Goal: Task Accomplishment & Management: Use online tool/utility

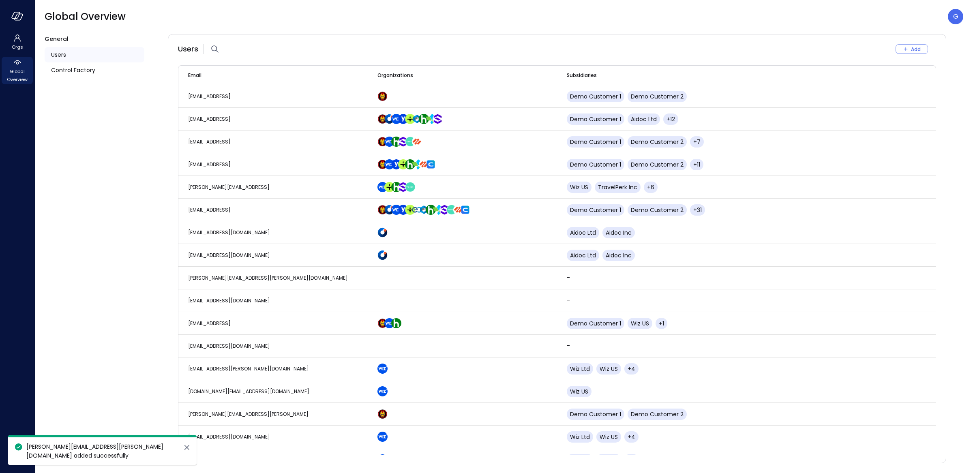
scroll to position [885, 0]
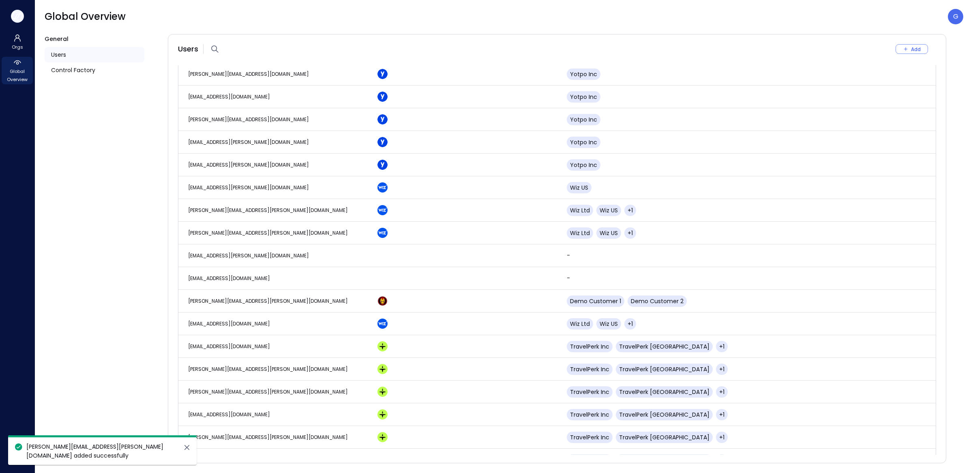
click at [15, 17] on icon "button" at bounding box center [19, 17] width 8 height 6
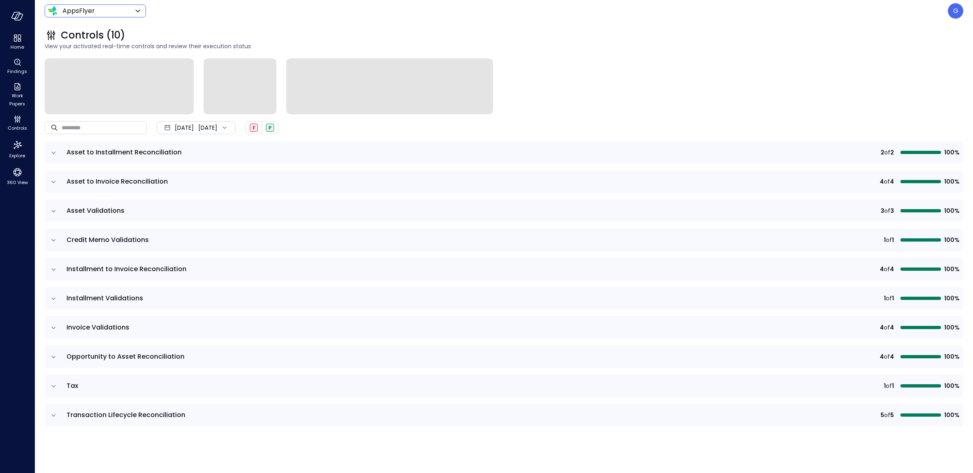
click at [92, 11] on body "Home Findings Work Papers Controls Explore 360 View AppsFlyer ******* ​ G Contr…" at bounding box center [486, 236] width 973 height 473
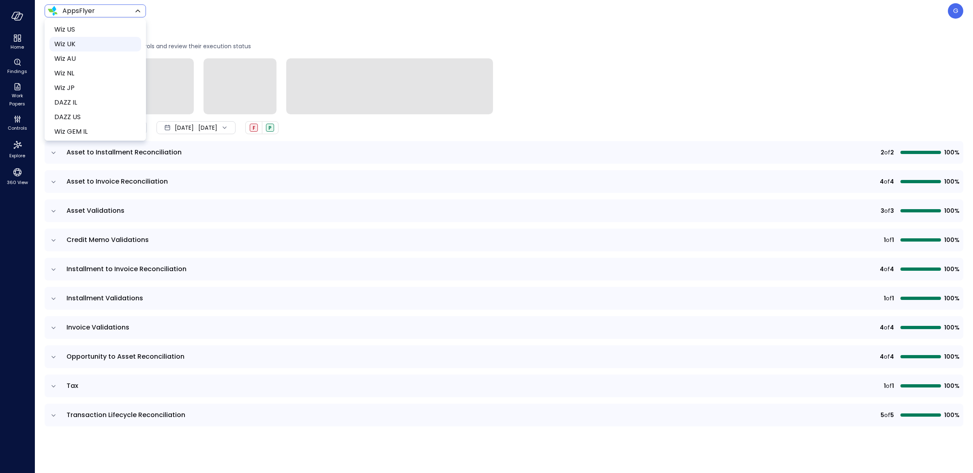
scroll to position [442, 0]
click at [71, 33] on span "Wiz US" at bounding box center [94, 32] width 80 height 10
type input "******"
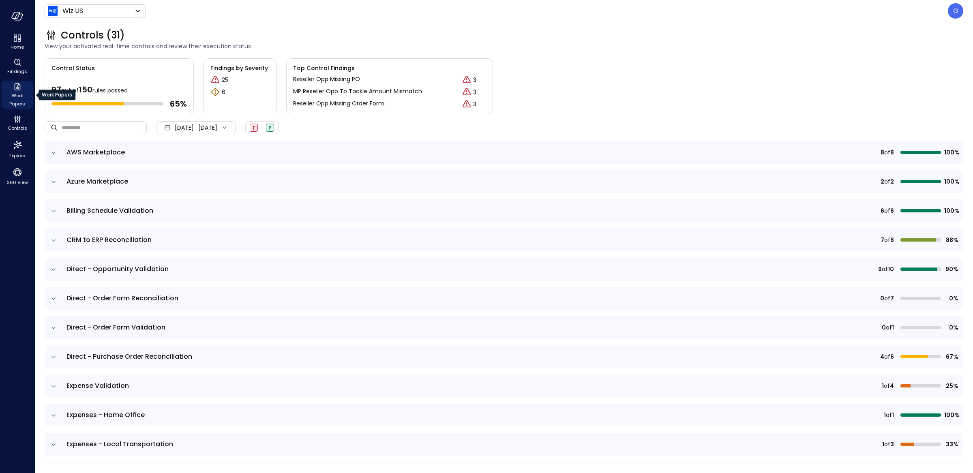
click at [19, 90] on icon "Work Papers" at bounding box center [17, 86] width 6 height 7
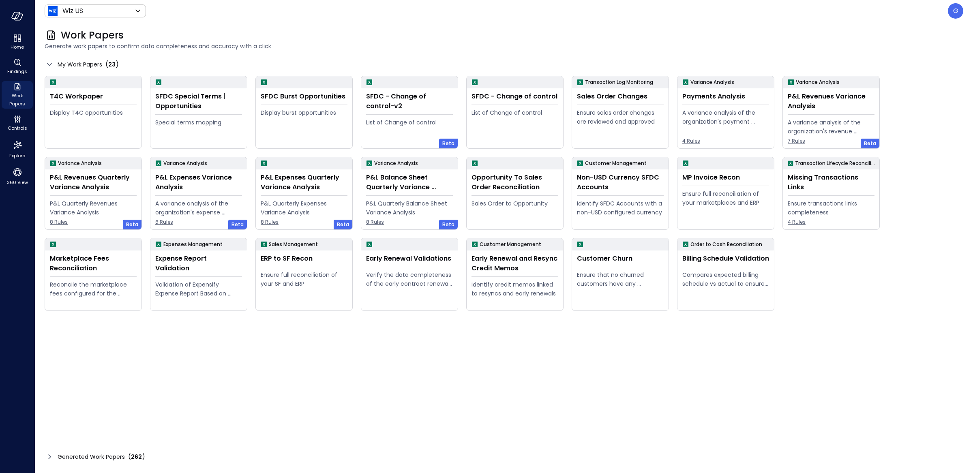
click at [151, 451] on div "Generated Work Papers ( 262 )" at bounding box center [504, 456] width 919 height 13
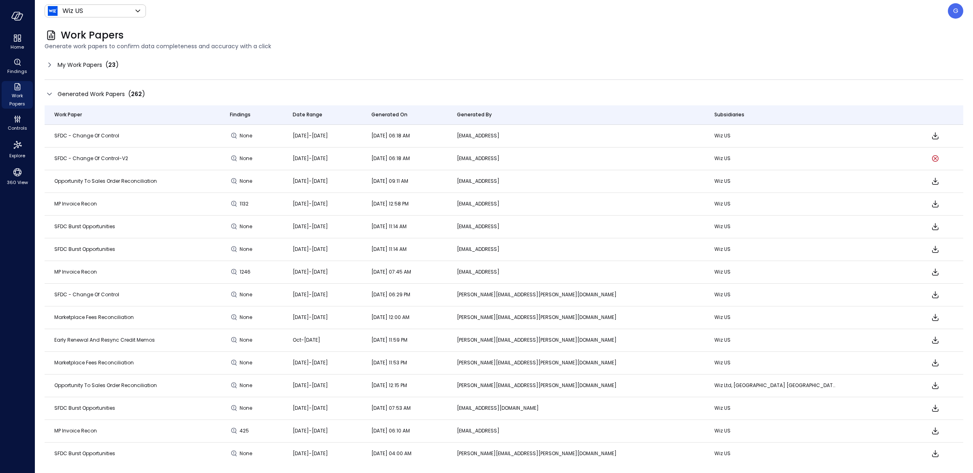
click at [410, 42] on span "Generate work papers to confirm data completeness and accuracy with a click" at bounding box center [504, 46] width 919 height 9
click at [846, 42] on span "Generate work papers to confirm data completeness and accuracy with a click" at bounding box center [504, 46] width 919 height 9
click at [102, 64] on span "My Work Papers" at bounding box center [80, 64] width 45 height 9
